Goal: Transaction & Acquisition: Purchase product/service

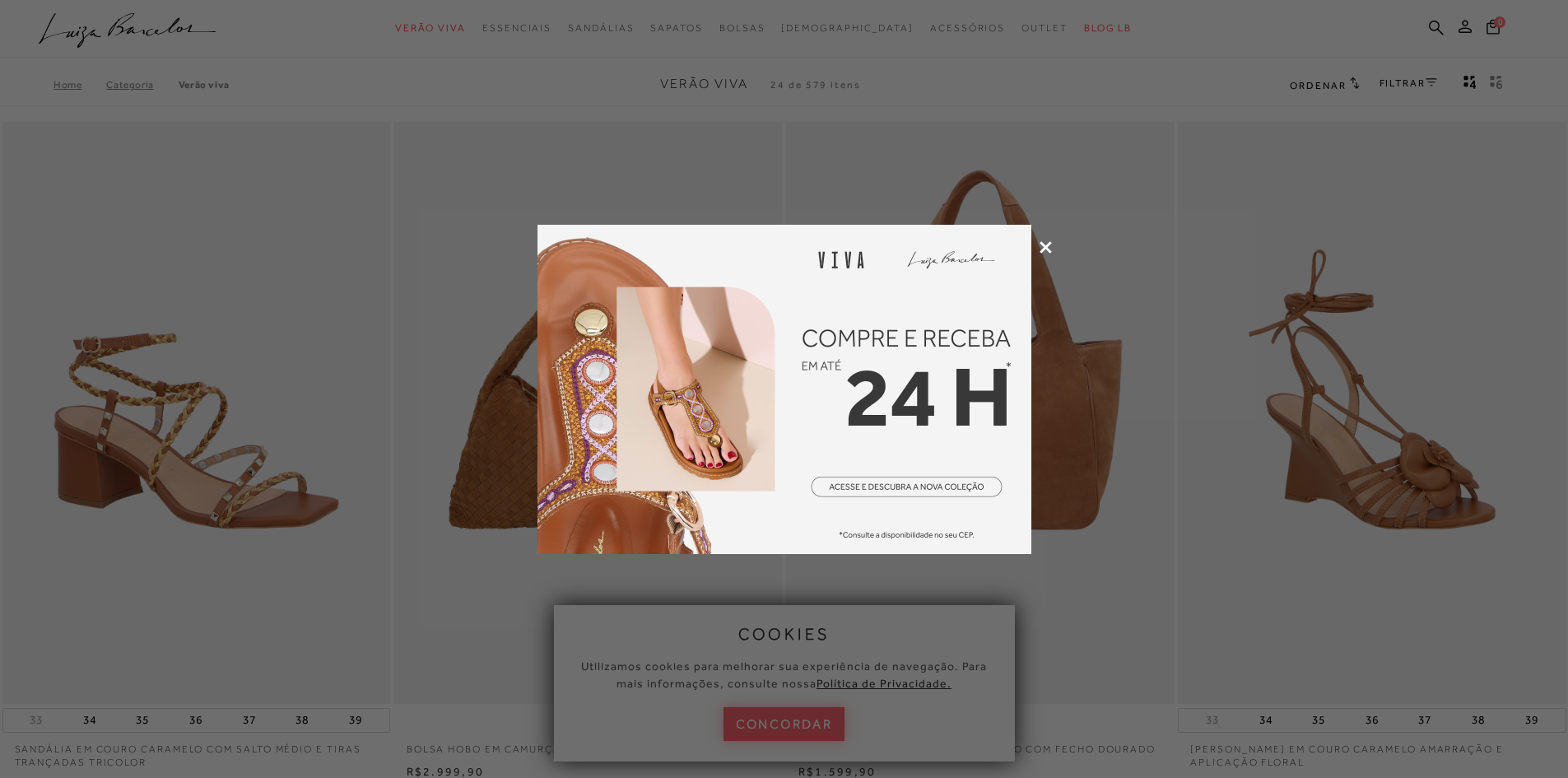
click at [1046, 246] on icon at bounding box center [1046, 248] width 13 height 13
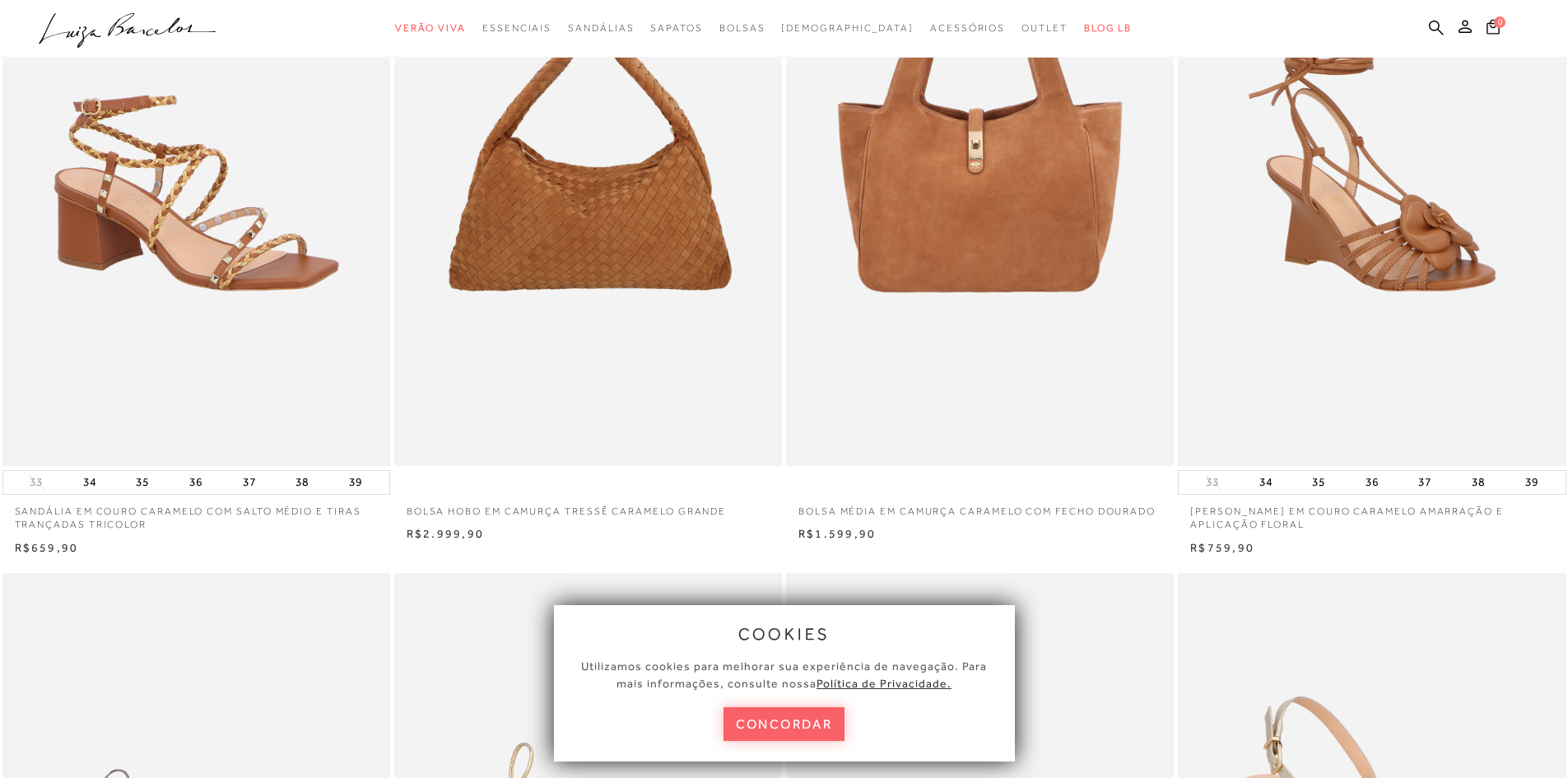
scroll to position [247, 0]
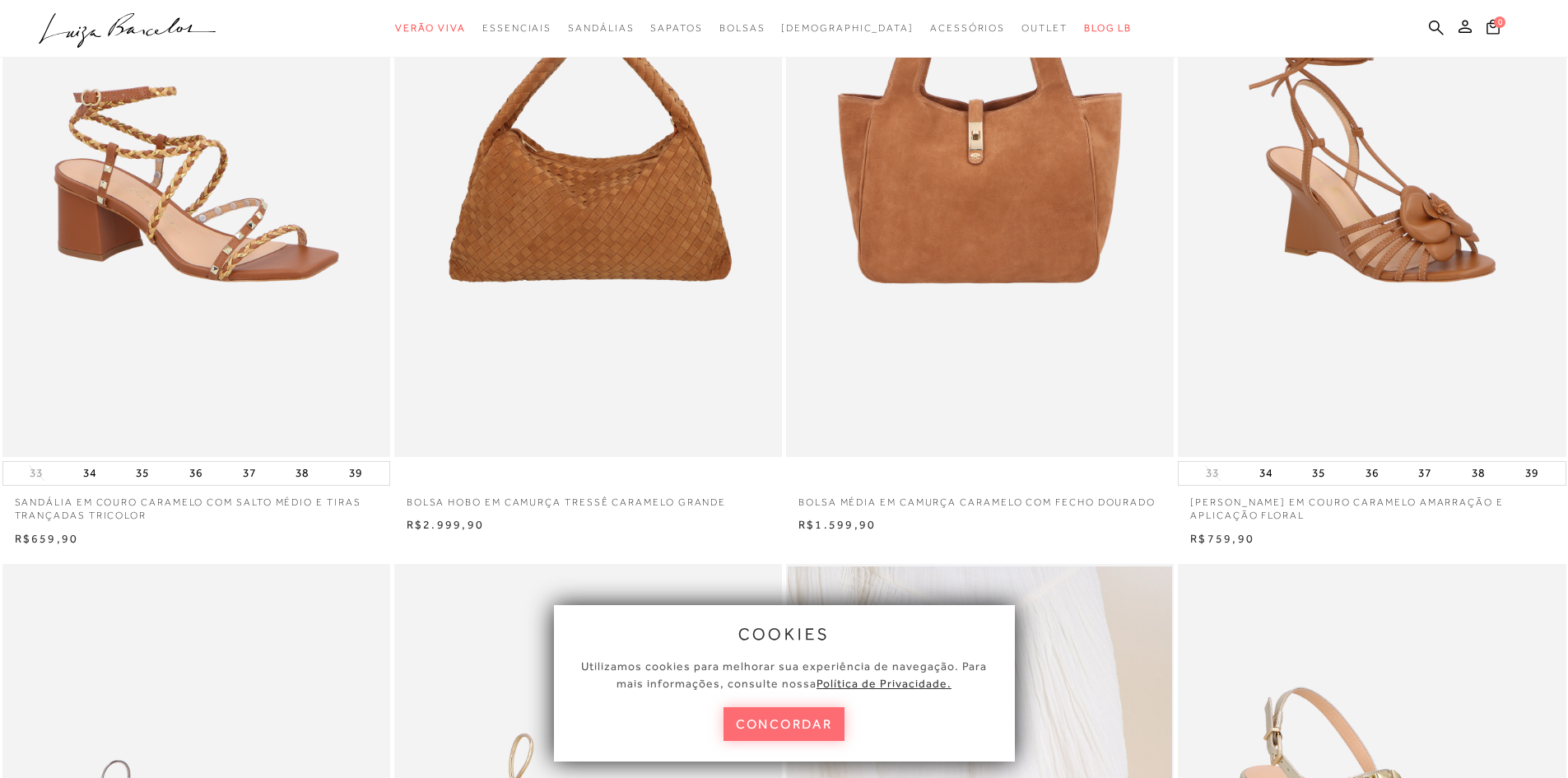
click at [792, 730] on button "concordar" at bounding box center [784, 724] width 122 height 33
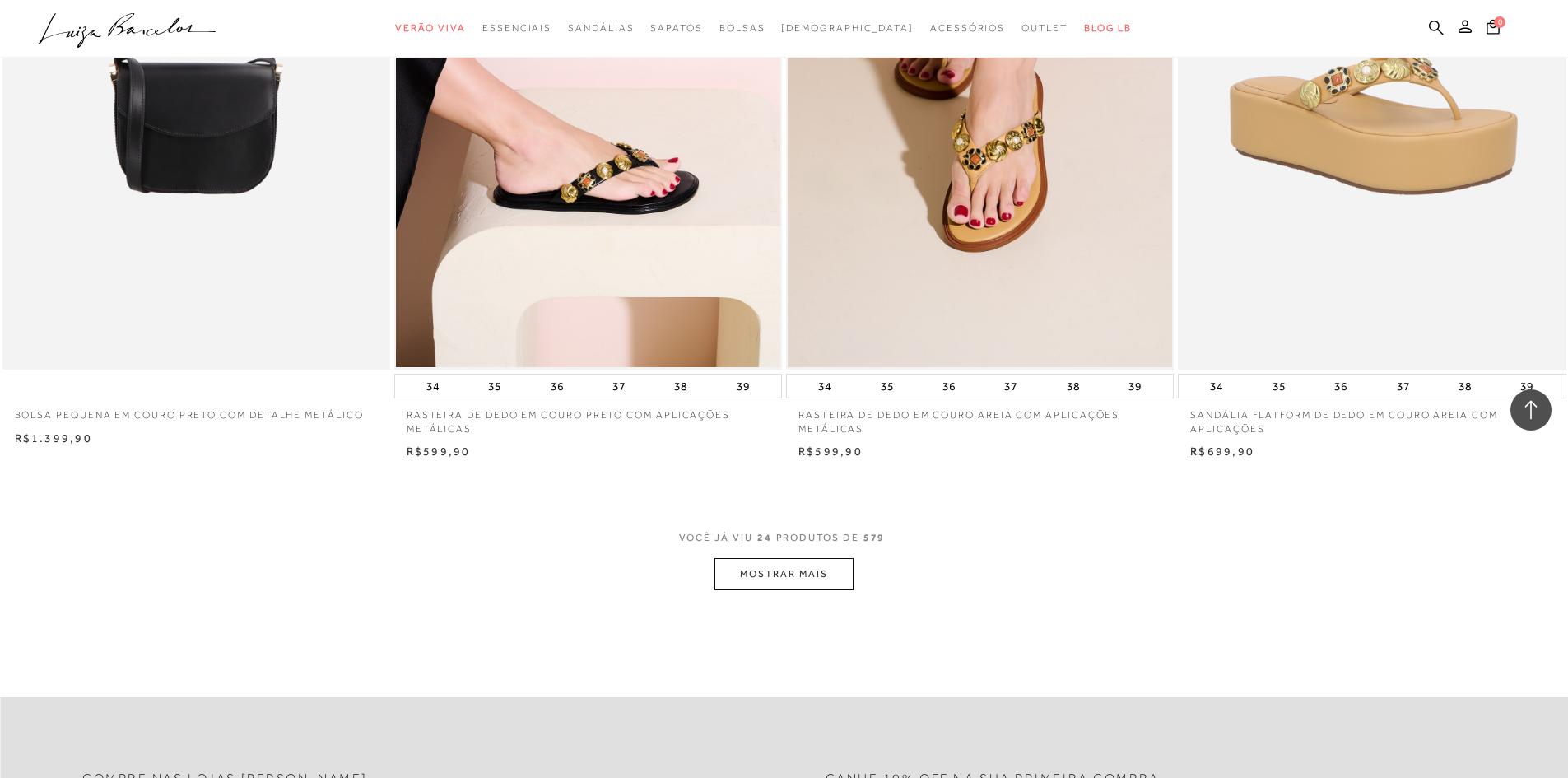
scroll to position [3789, 0]
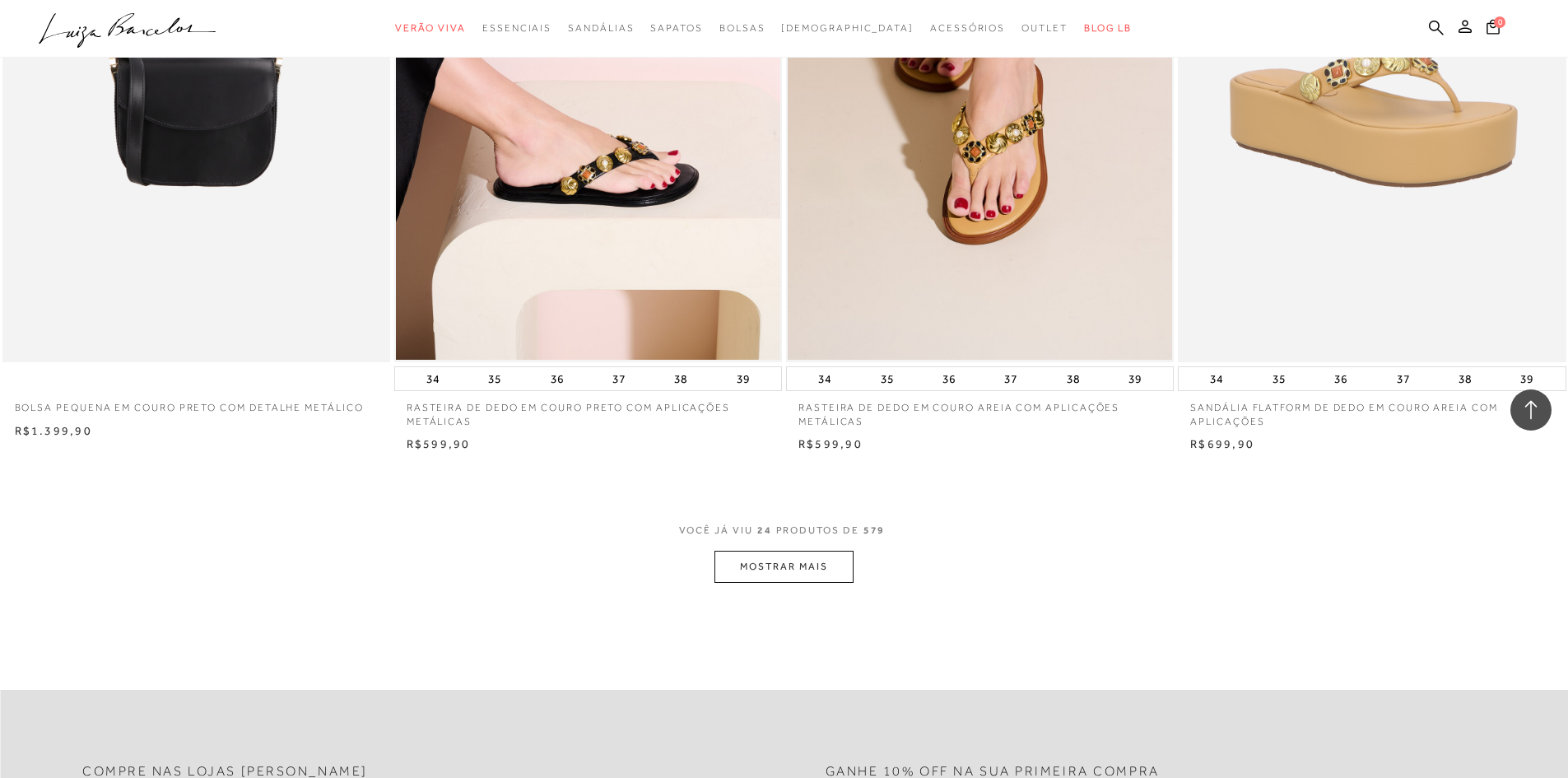
click at [822, 558] on button "MOSTRAR MAIS" at bounding box center [783, 567] width 138 height 33
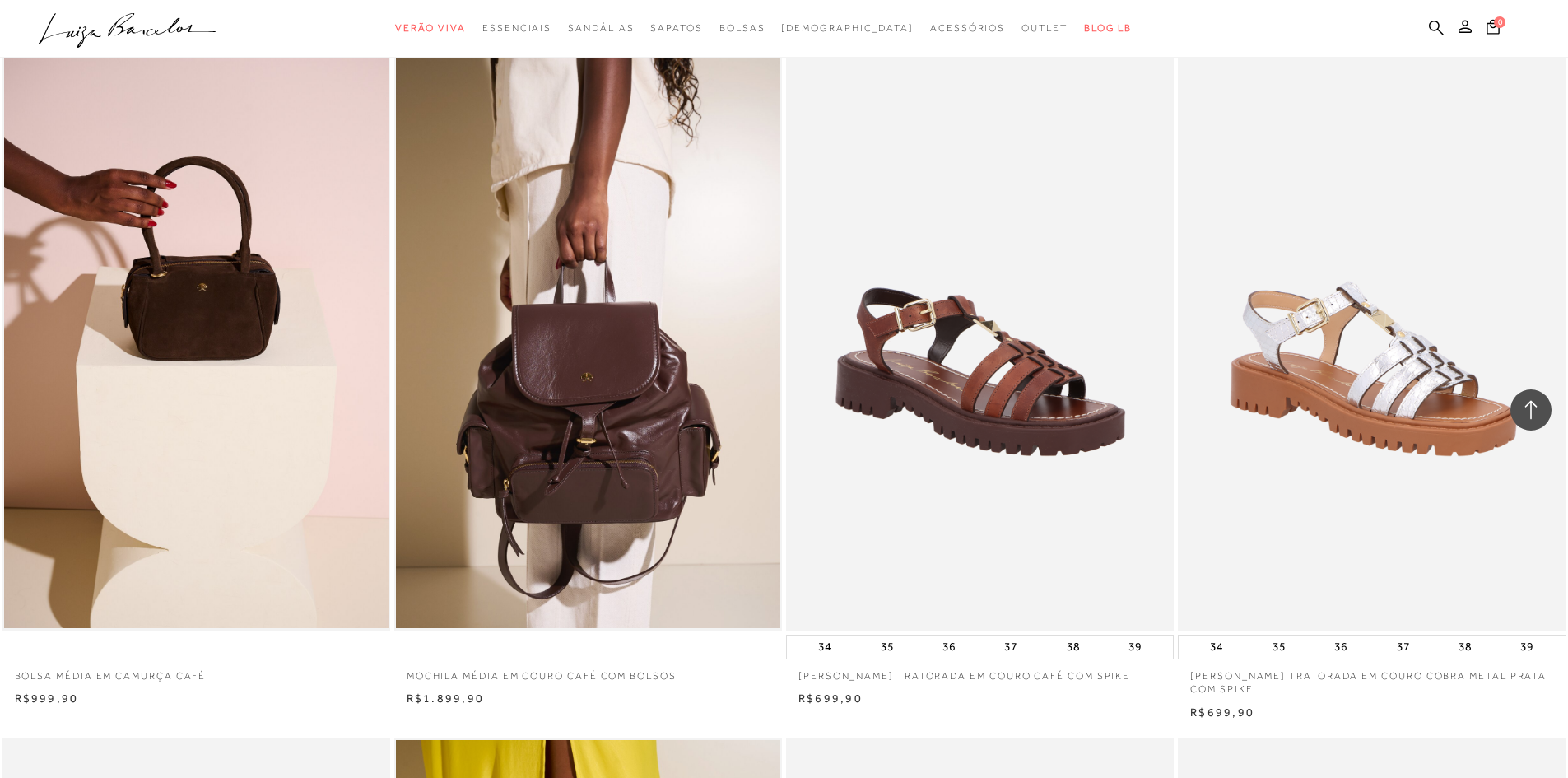
scroll to position [906, 0]
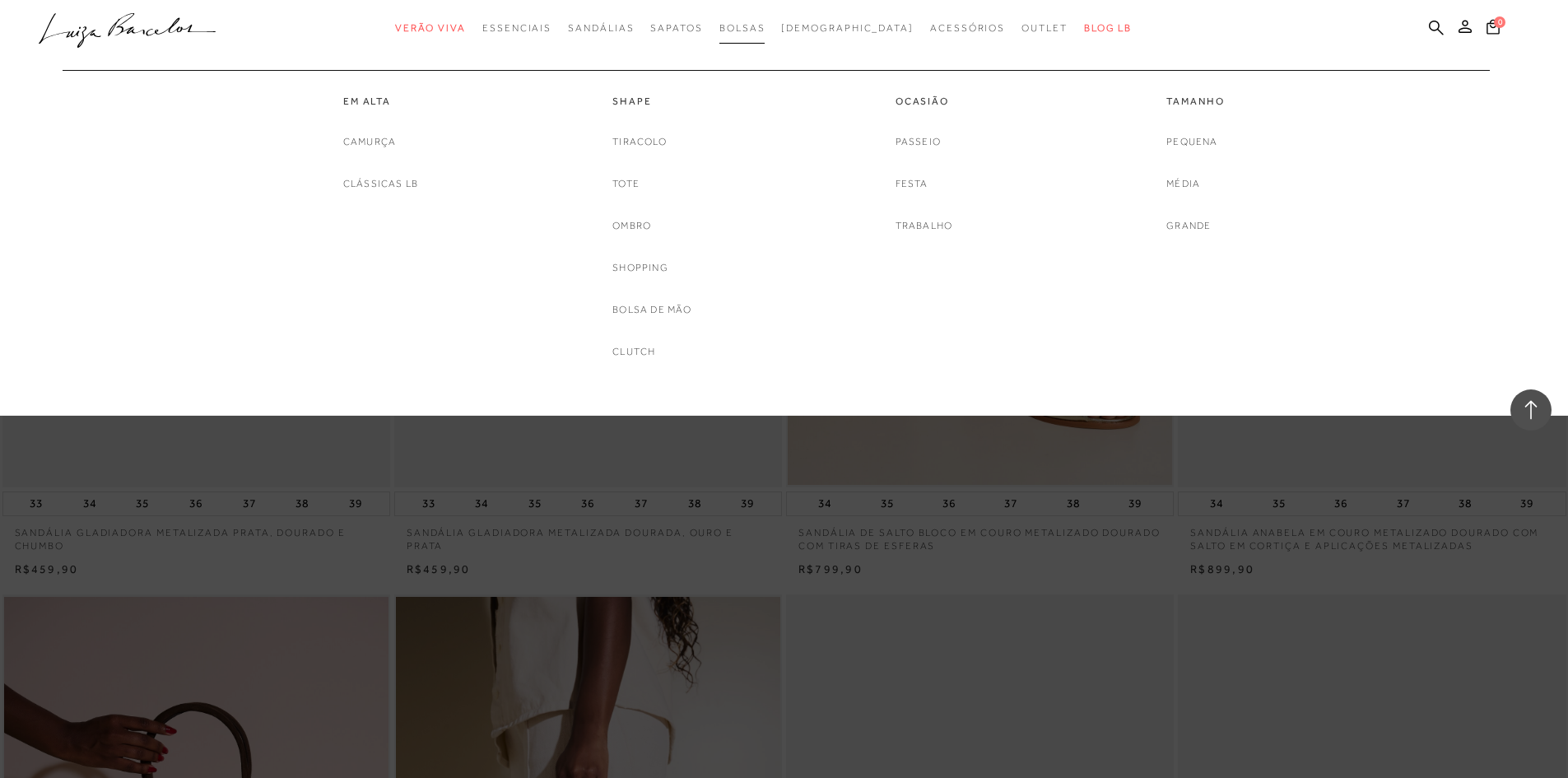
click at [766, 26] on span "Bolsas" at bounding box center [742, 28] width 46 height 12
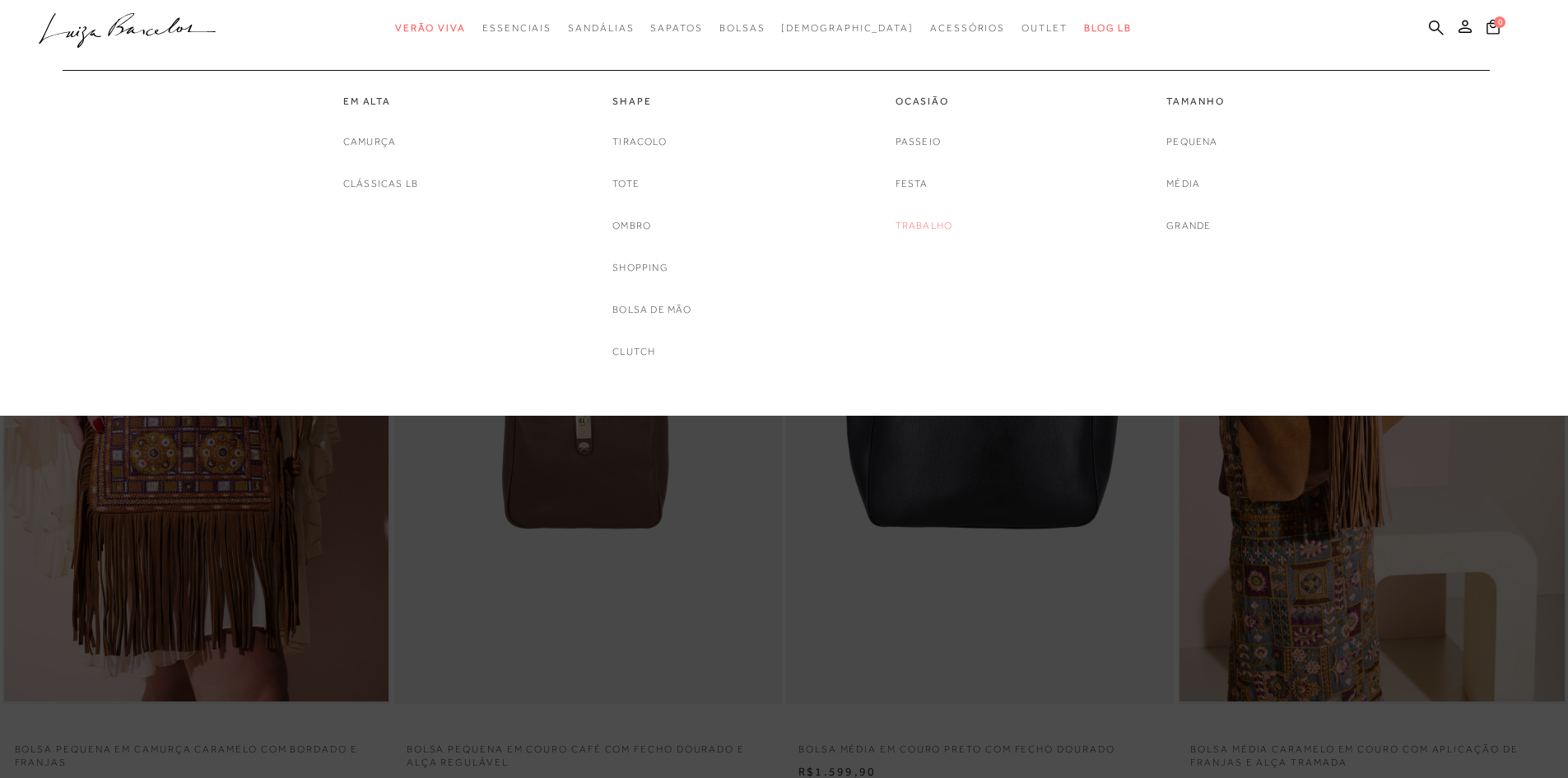
click at [925, 221] on link "Trabalho" at bounding box center [925, 225] width 58 height 17
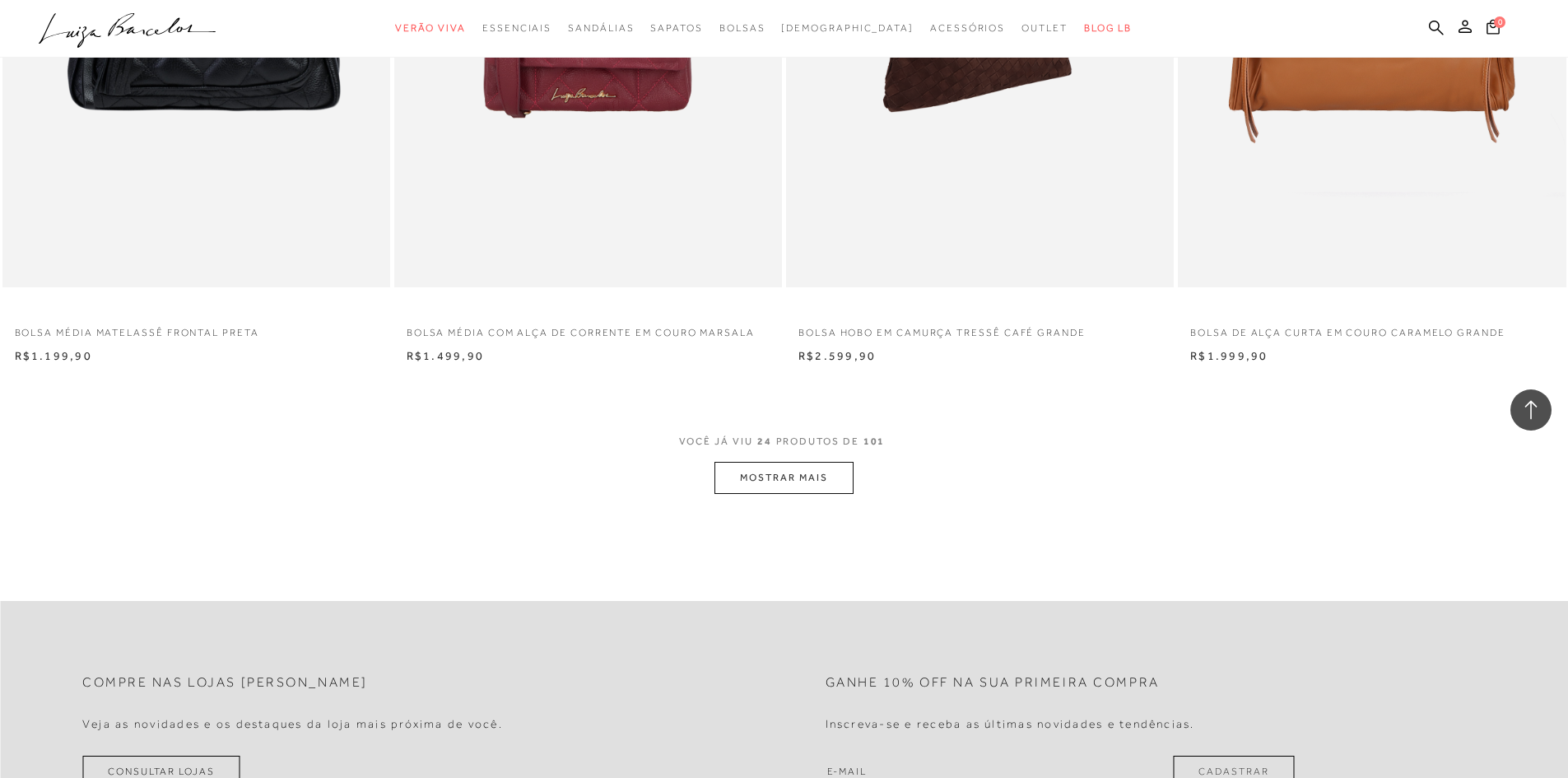
scroll to position [3953, 0]
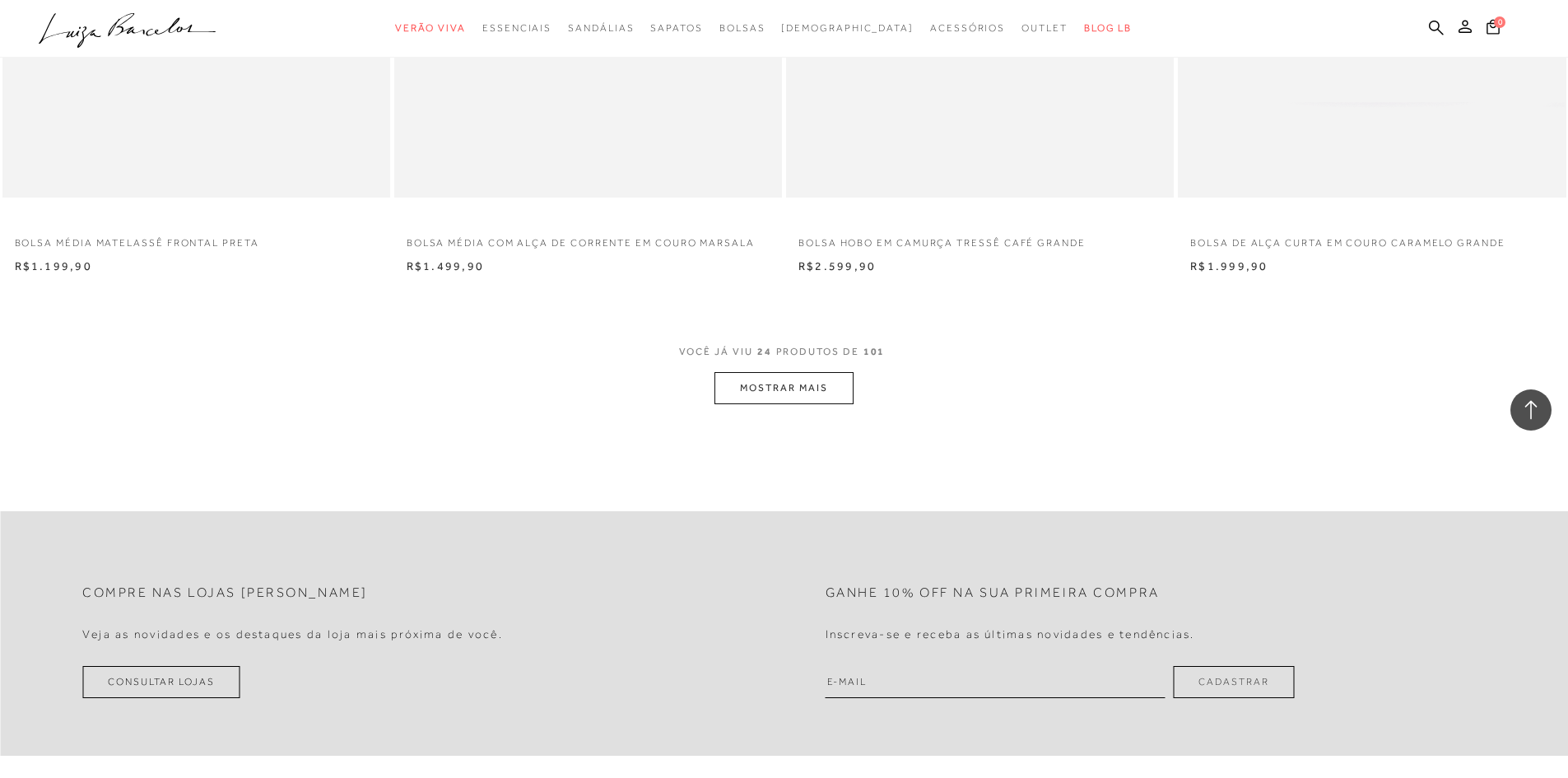
click at [779, 393] on button "MOSTRAR MAIS" at bounding box center [783, 389] width 138 height 33
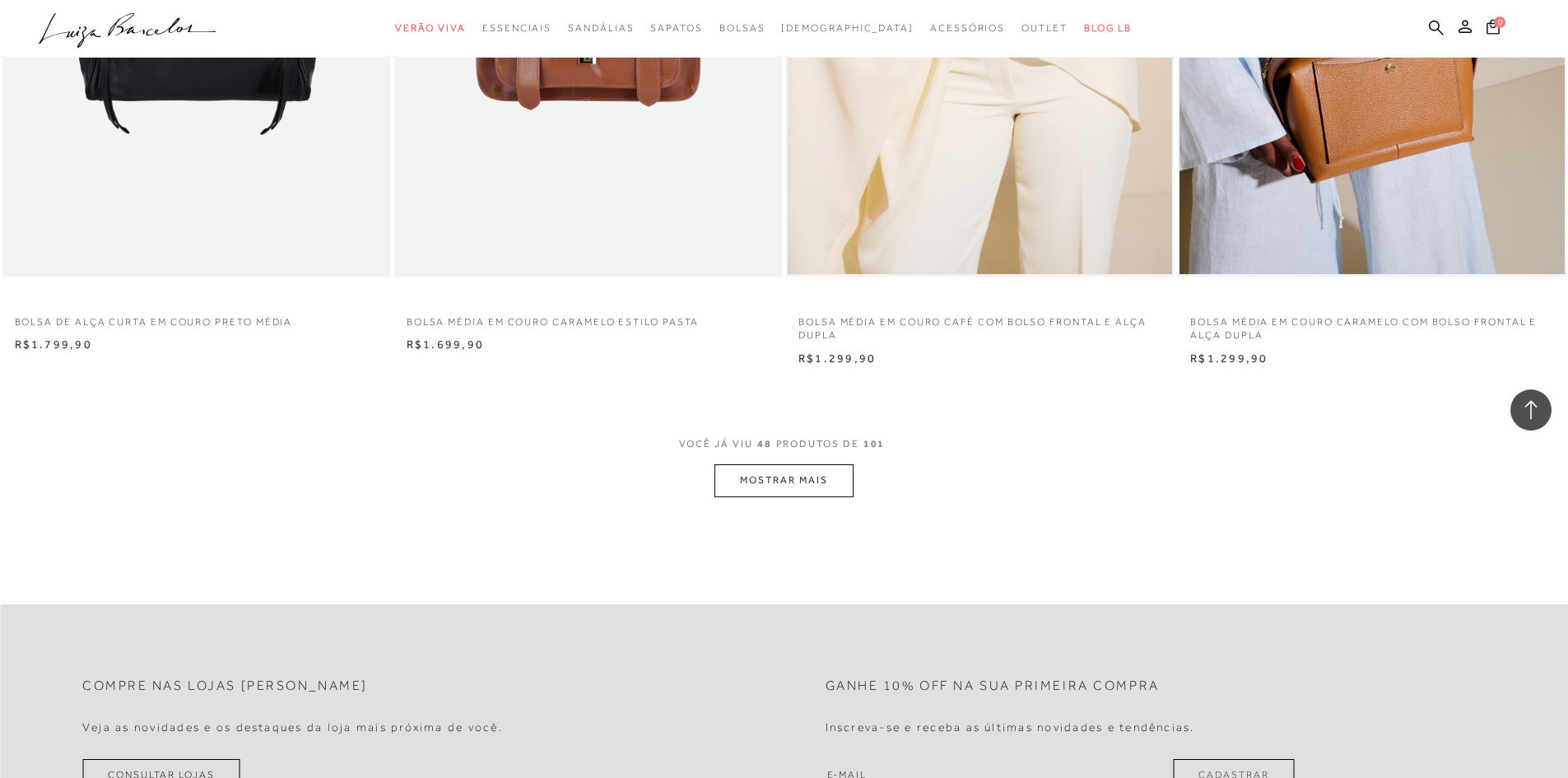
scroll to position [7989, 0]
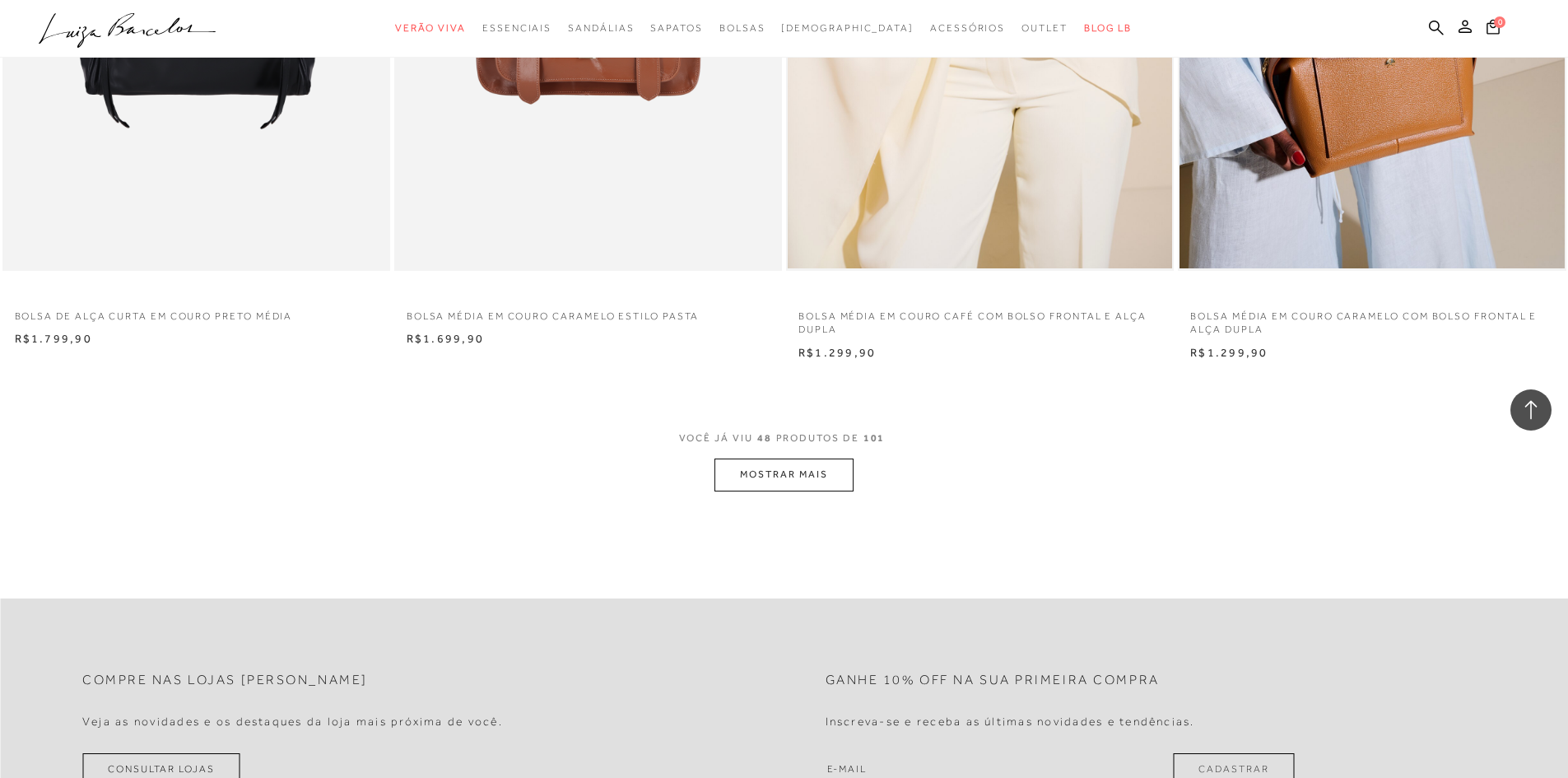
click at [811, 463] on button "MOSTRAR MAIS" at bounding box center [783, 475] width 138 height 33
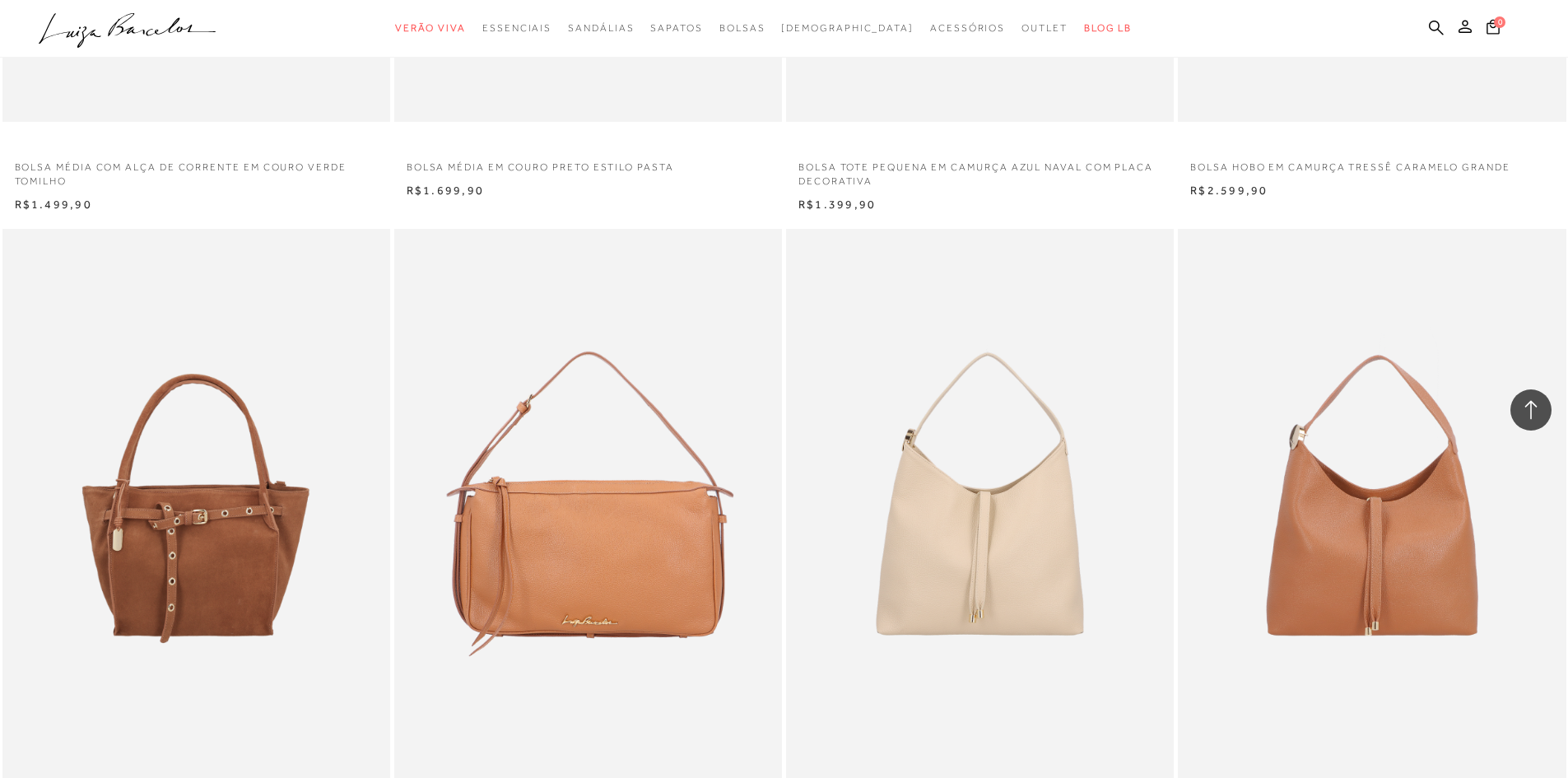
scroll to position [11119, 0]
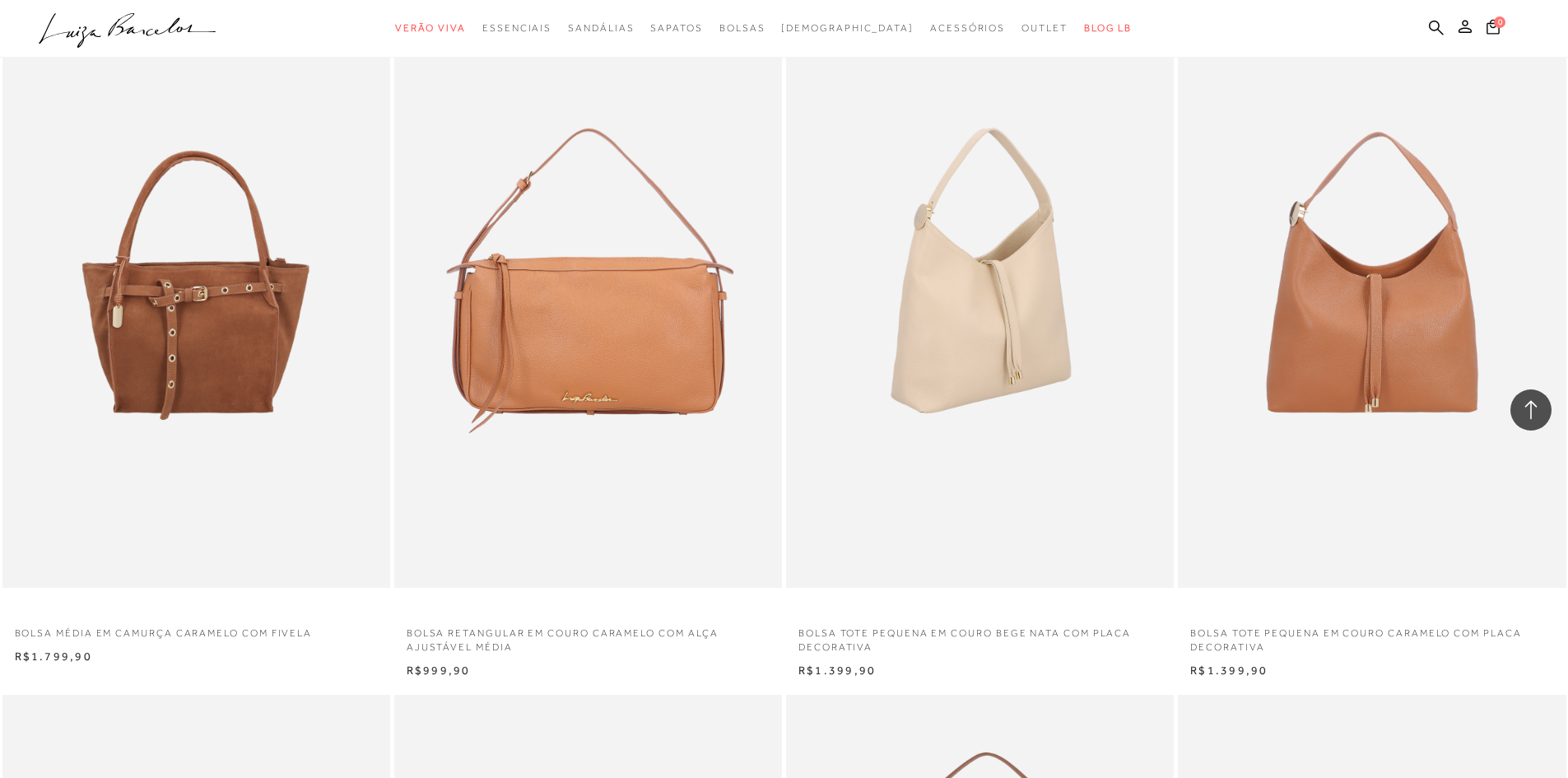
click at [990, 372] on img at bounding box center [980, 297] width 386 height 583
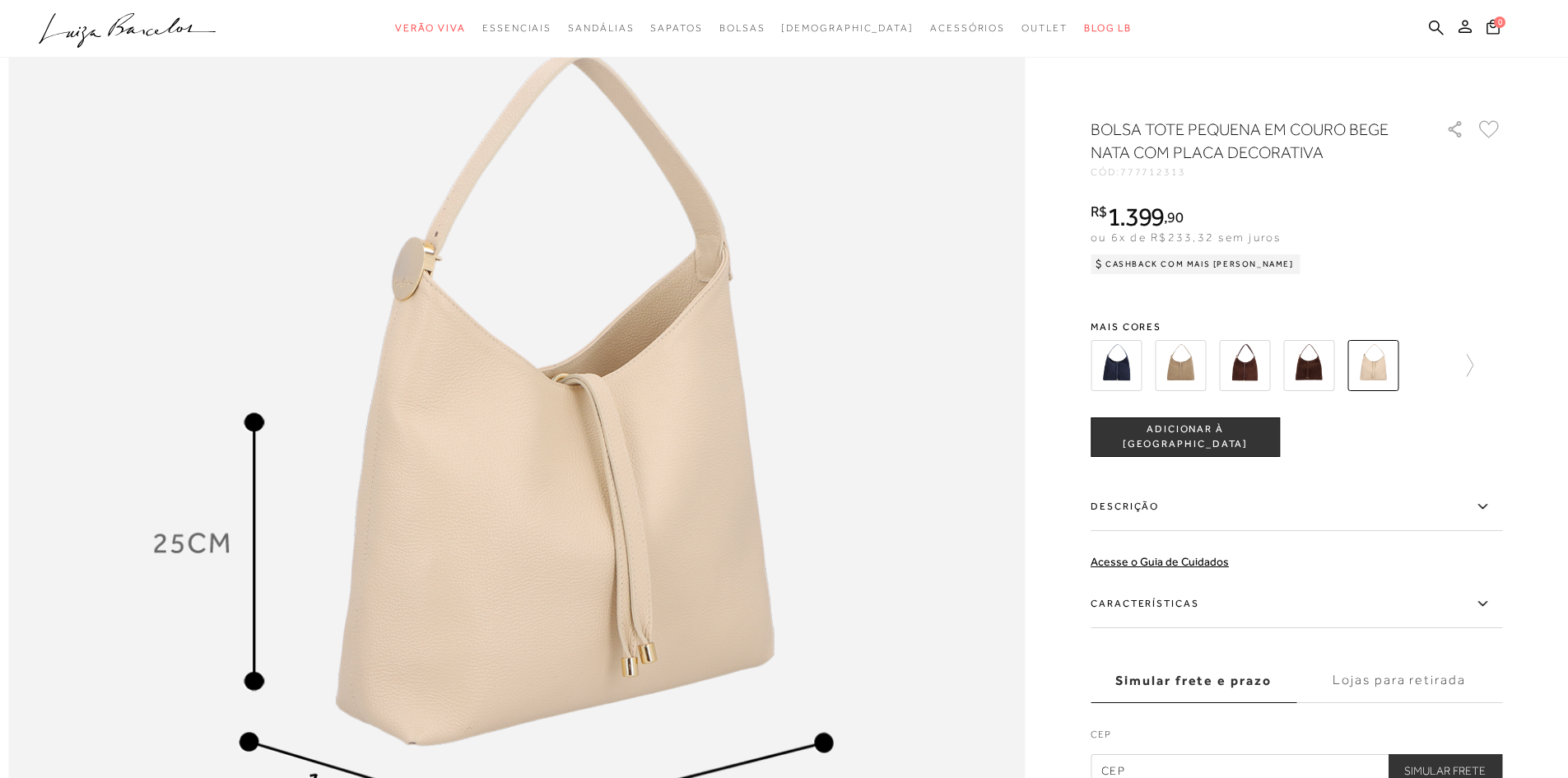
scroll to position [1625, 0]
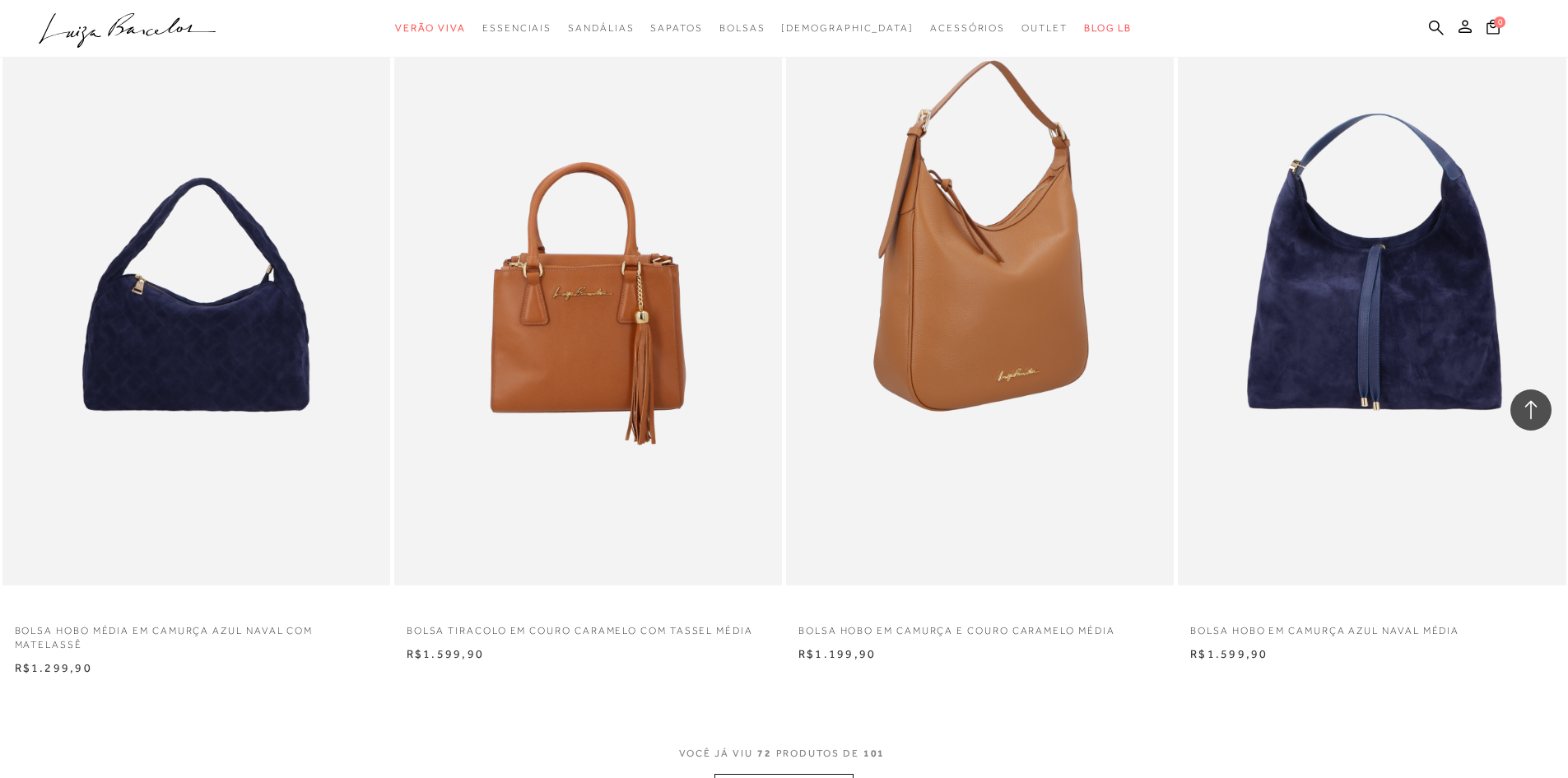
scroll to position [12025, 0]
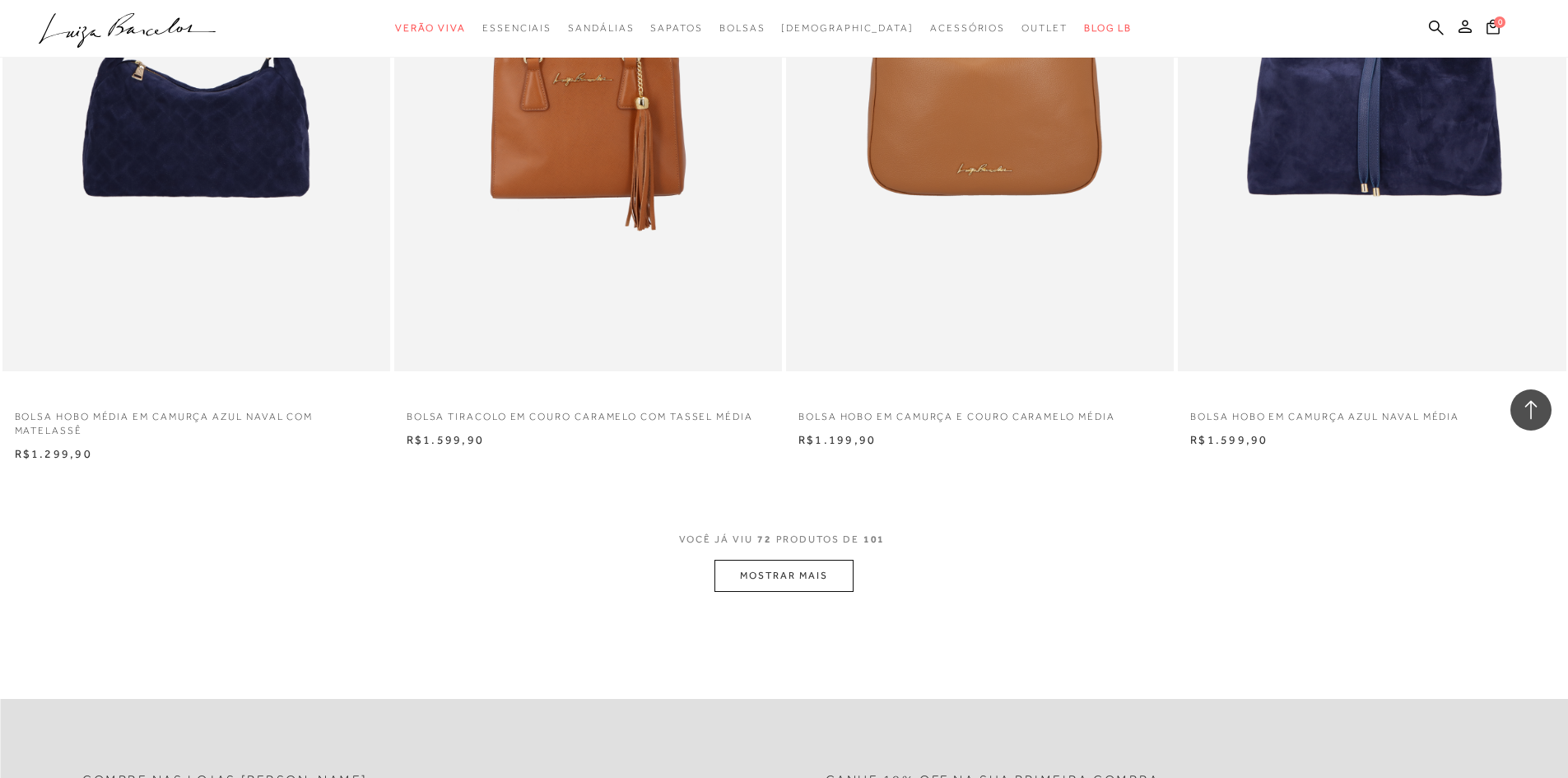
click at [791, 582] on button "MOSTRAR MAIS" at bounding box center [783, 576] width 138 height 33
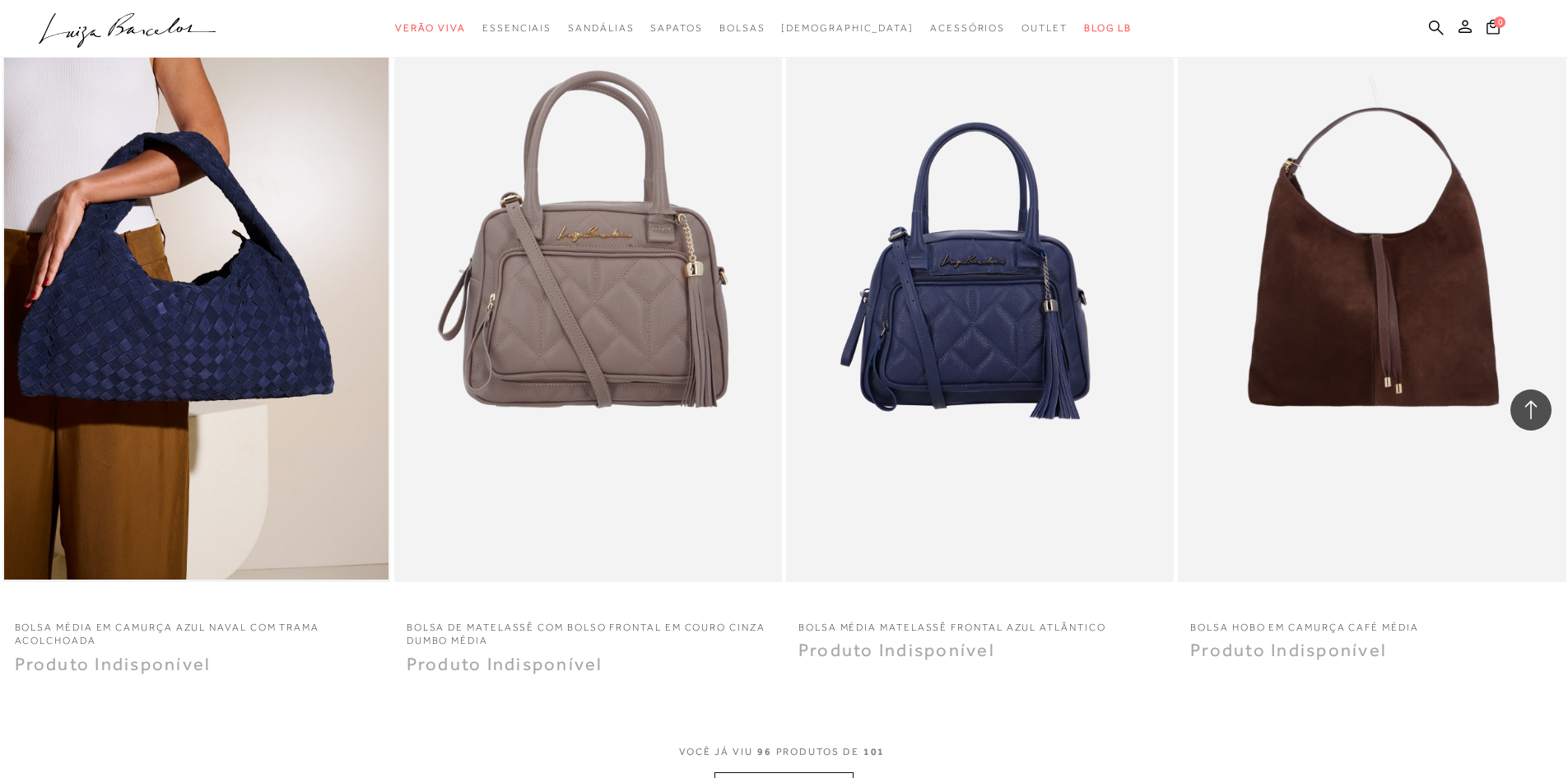
scroll to position [16143, 0]
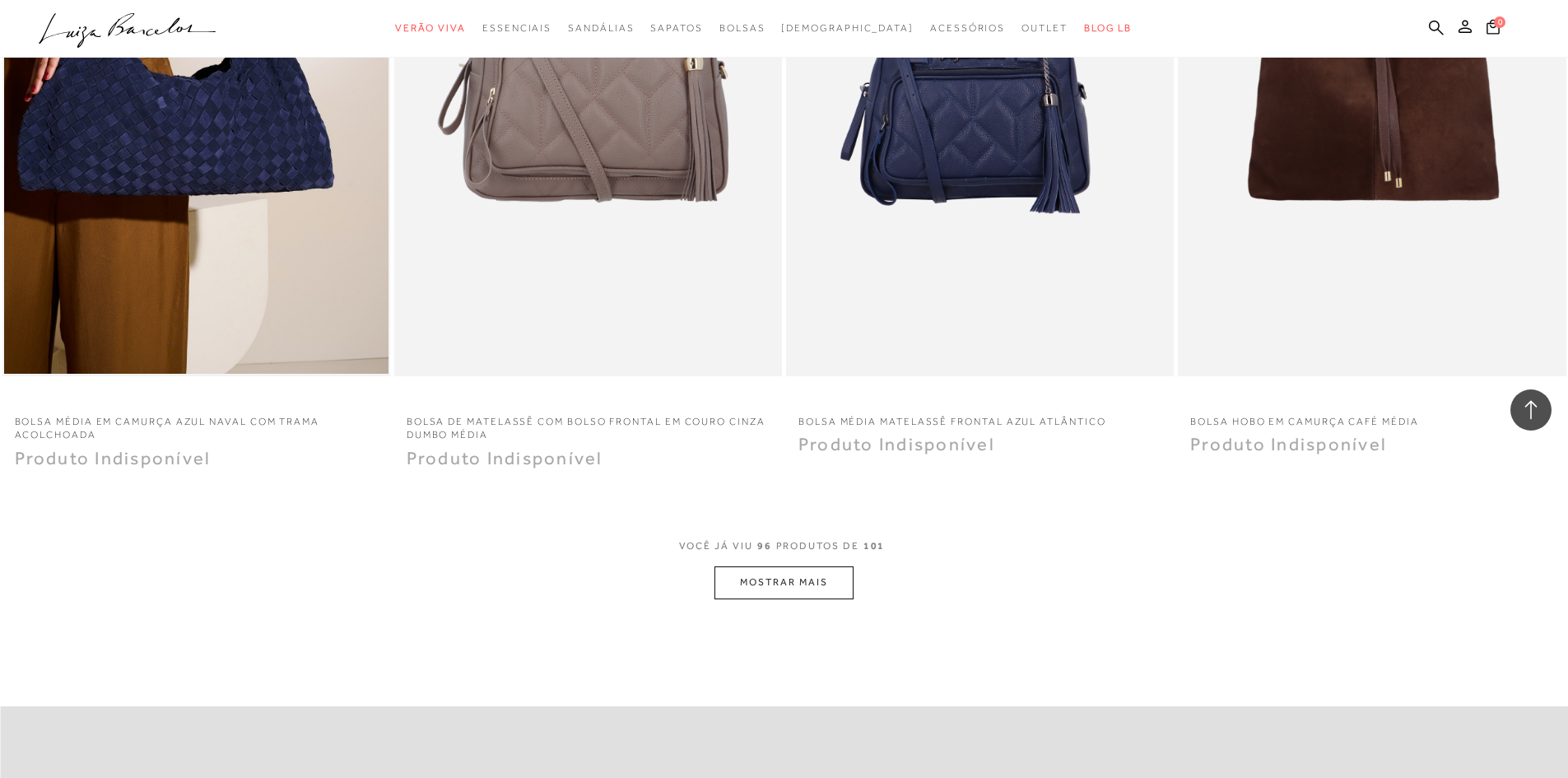
click at [805, 574] on button "MOSTRAR MAIS" at bounding box center [783, 583] width 138 height 33
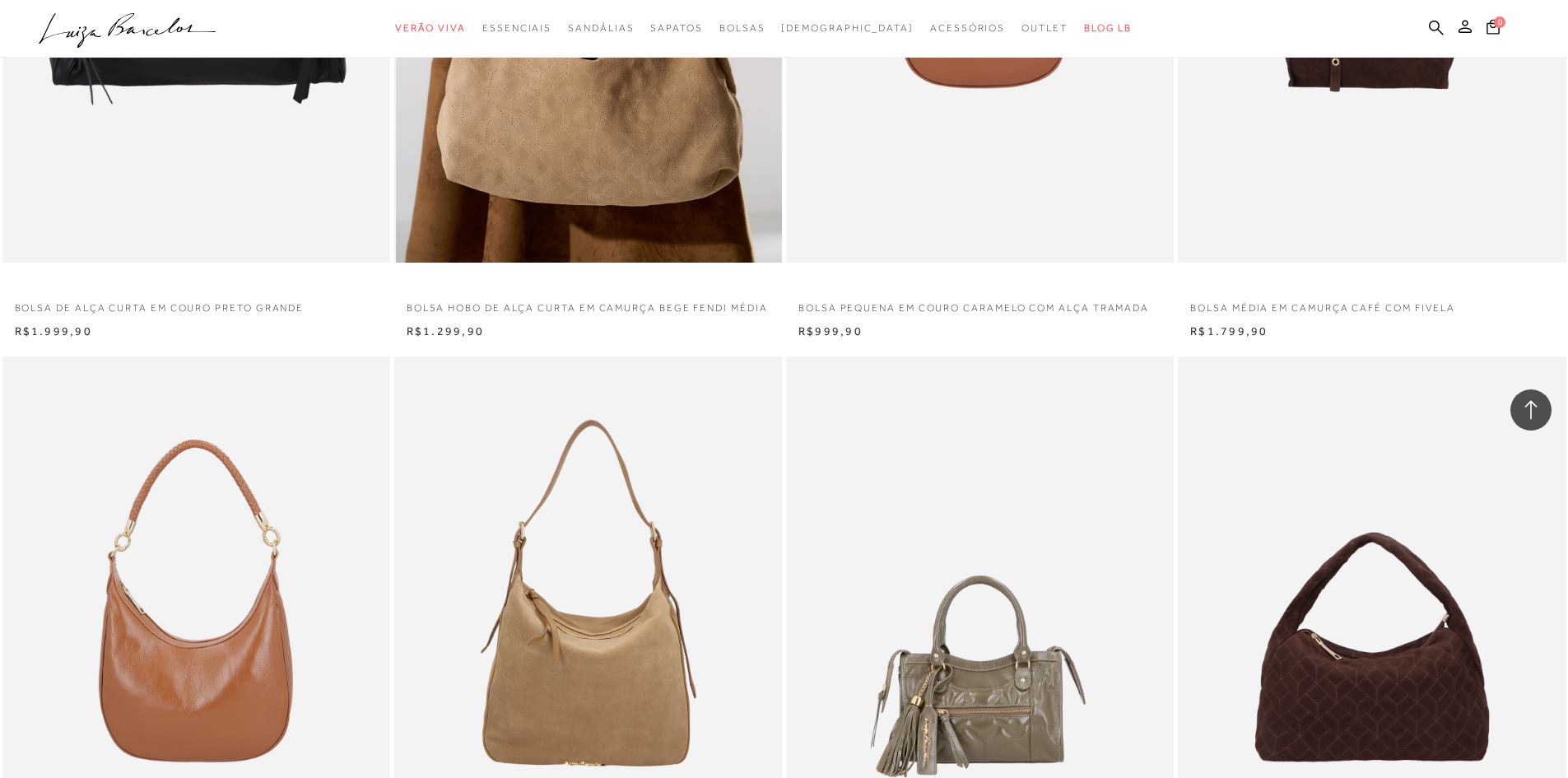
scroll to position [13260, 0]
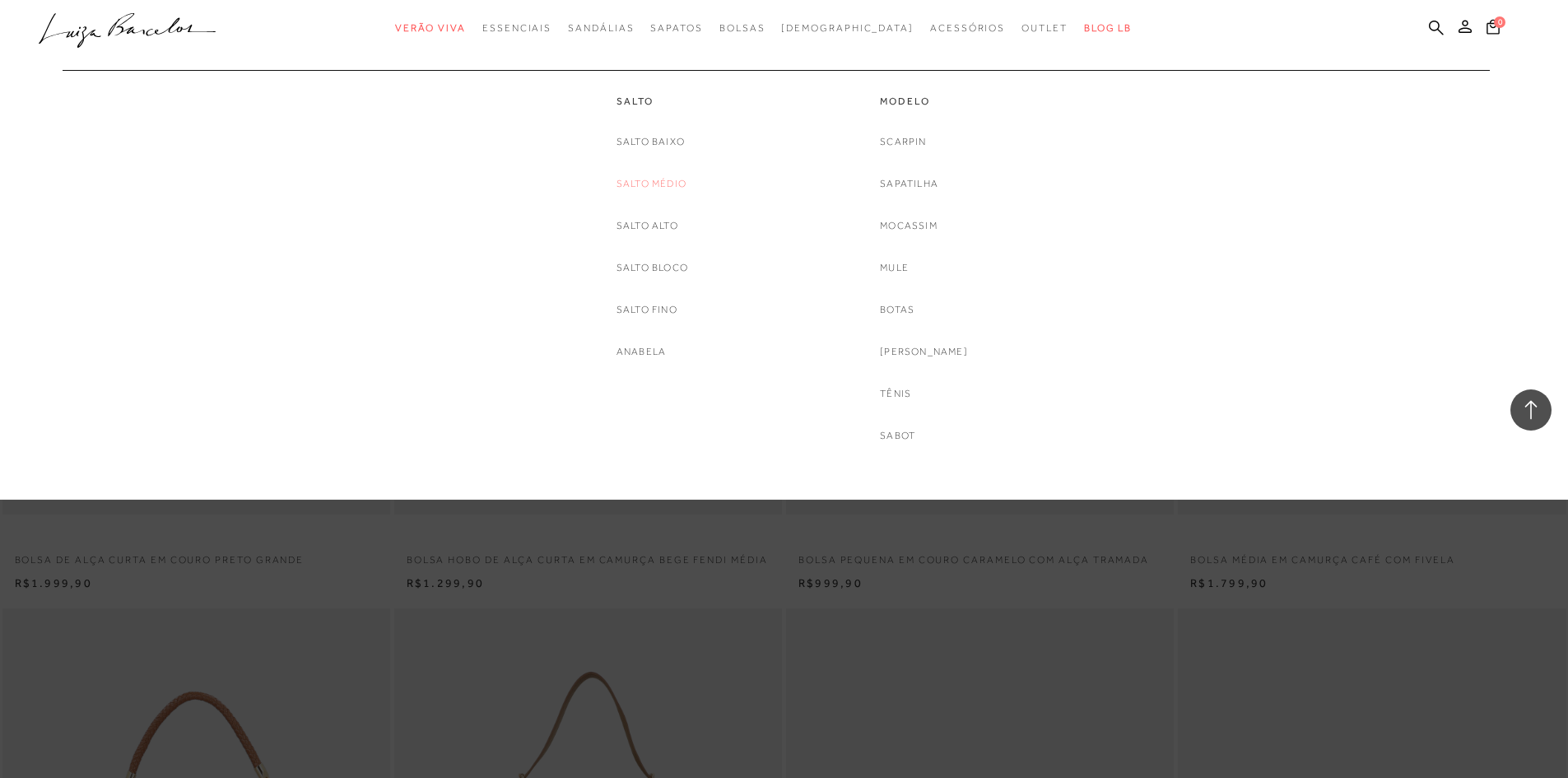
click at [660, 179] on link "Salto Médio" at bounding box center [651, 184] width 70 height 17
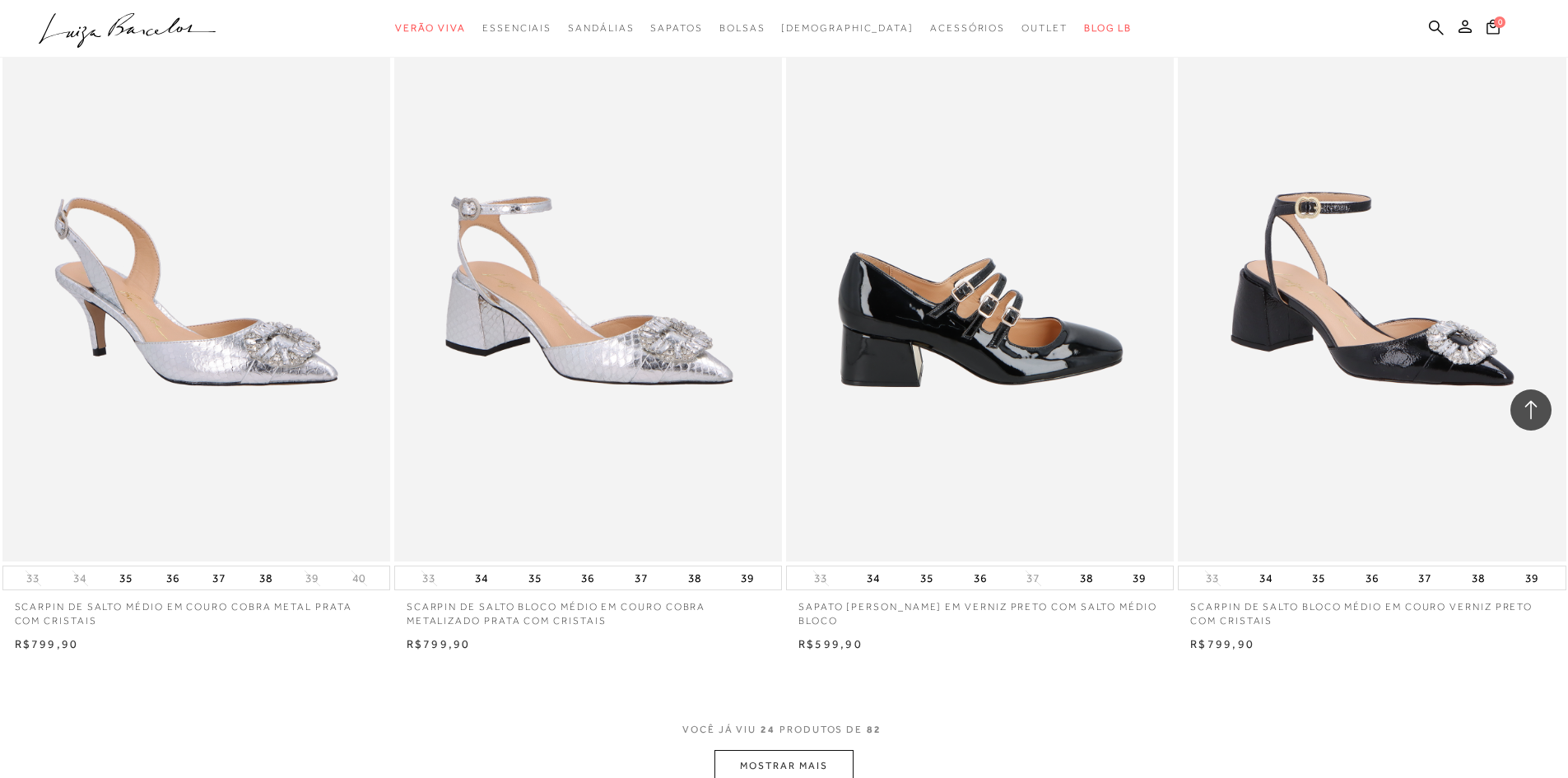
scroll to position [4036, 0]
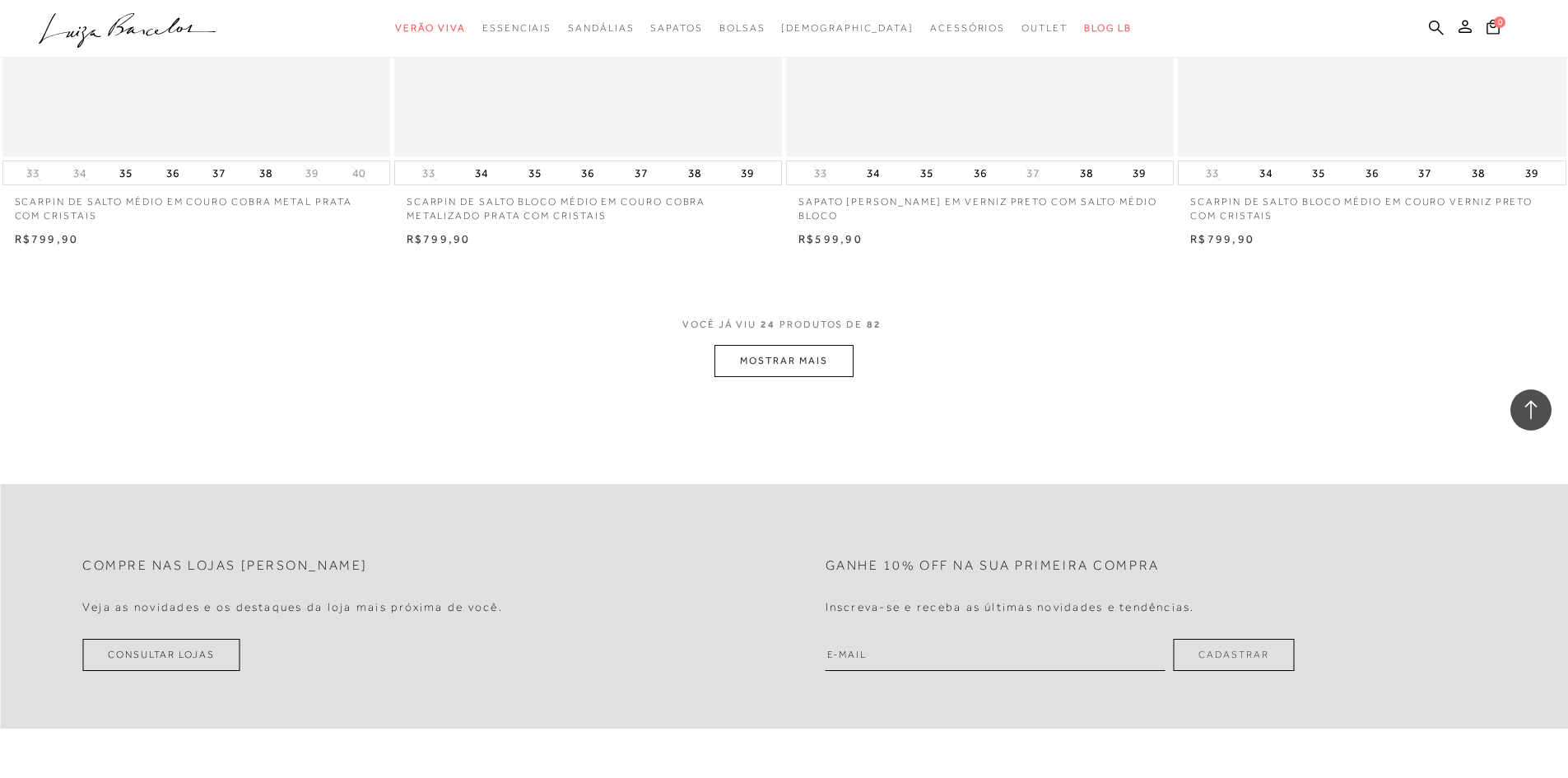
click at [820, 364] on button "MOSTRAR MAIS" at bounding box center [783, 361] width 138 height 33
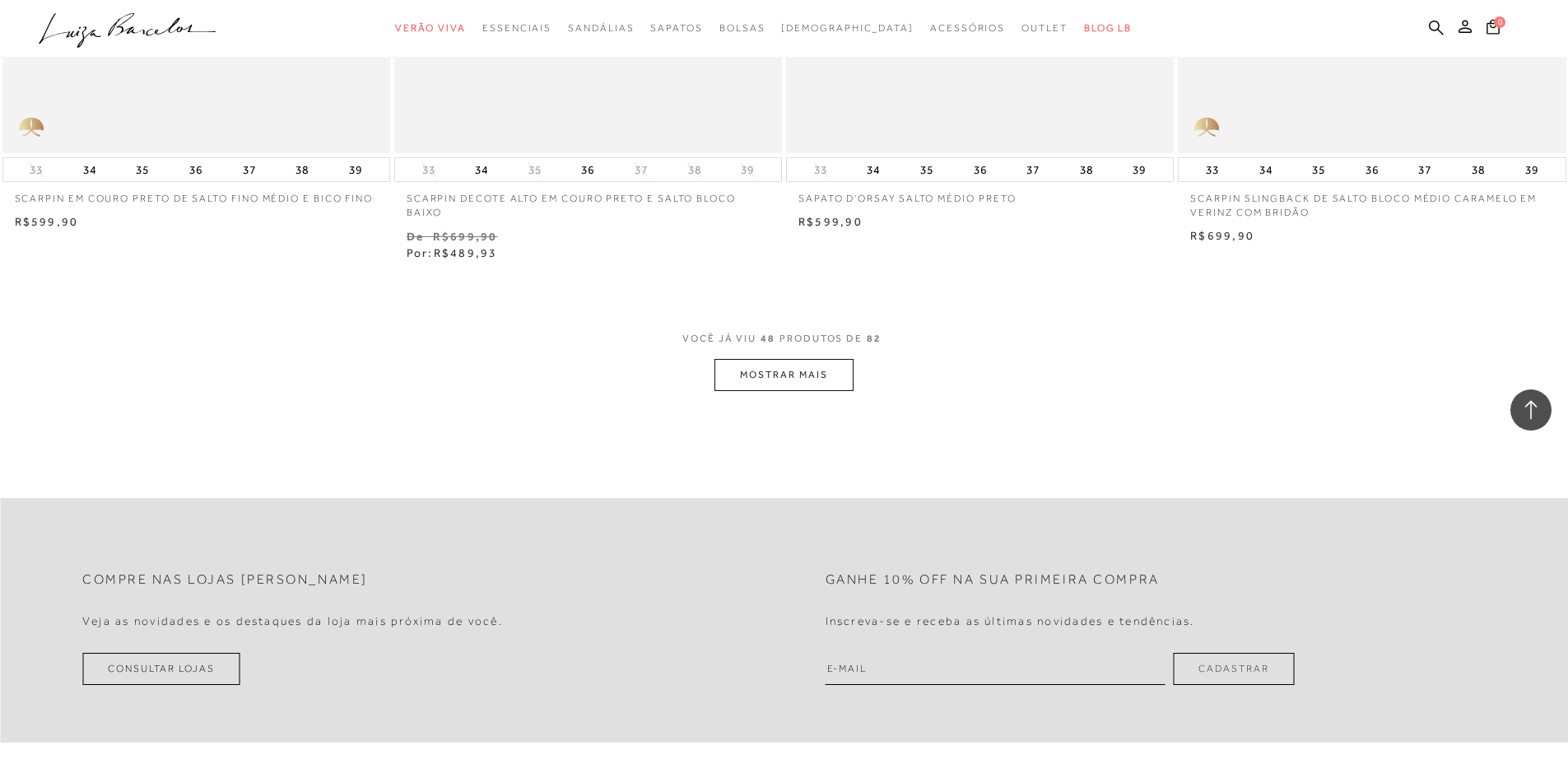
scroll to position [8236, 0]
click at [811, 382] on button "MOSTRAR MAIS" at bounding box center [783, 374] width 138 height 33
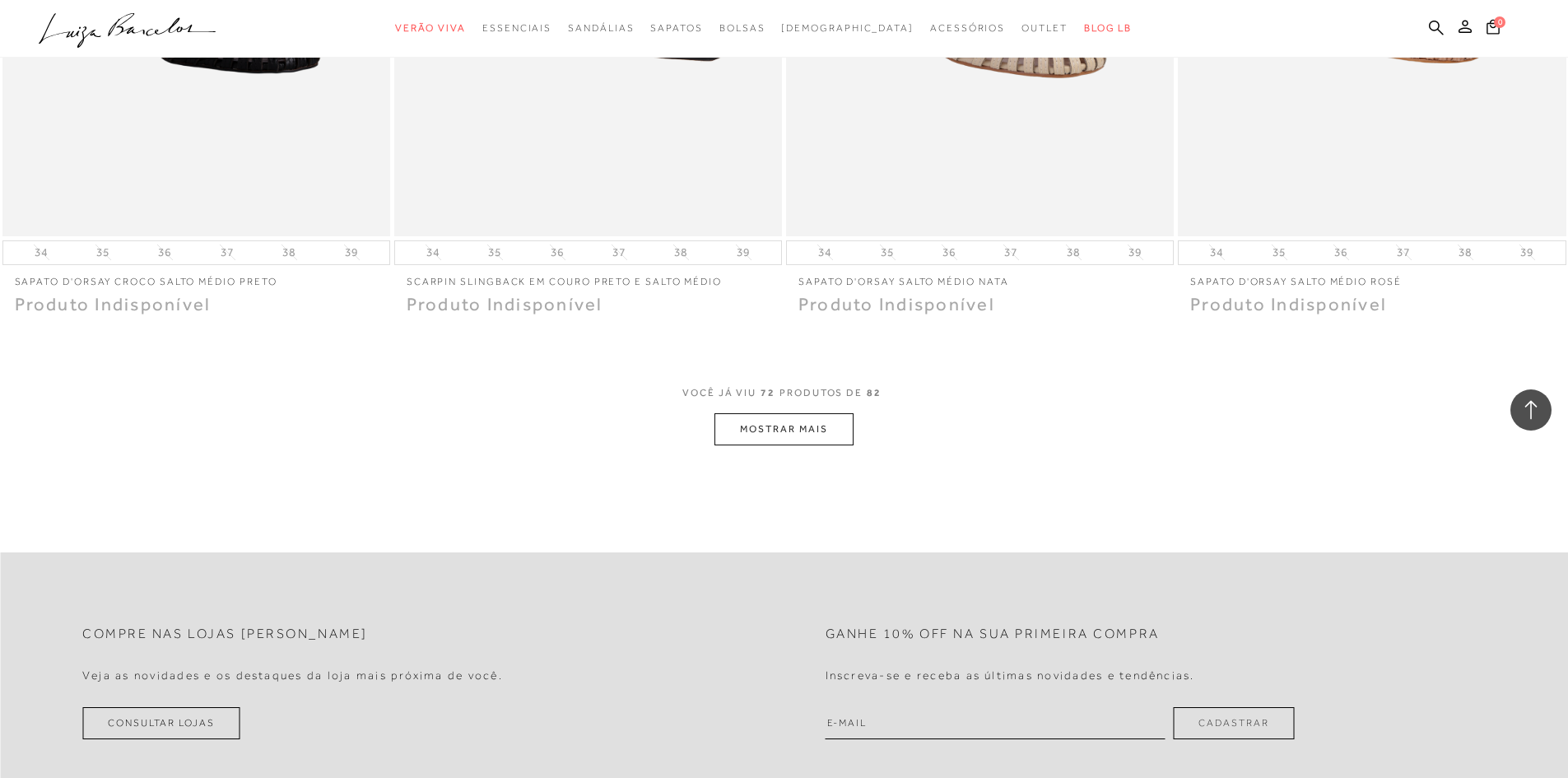
scroll to position [12436, 0]
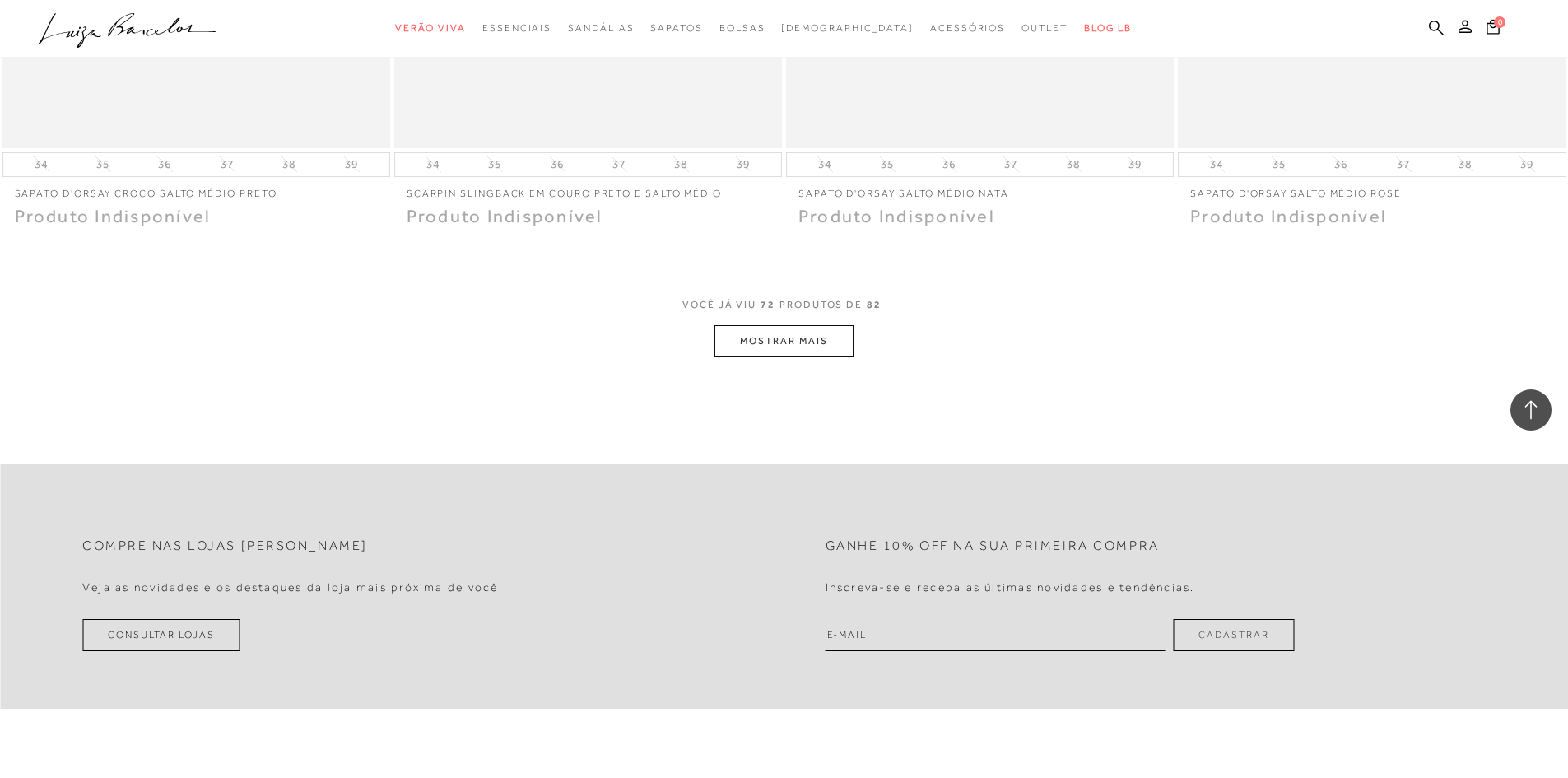
click at [779, 340] on button "MOSTRAR MAIS" at bounding box center [783, 342] width 138 height 33
